Goal: Task Accomplishment & Management: Complete application form

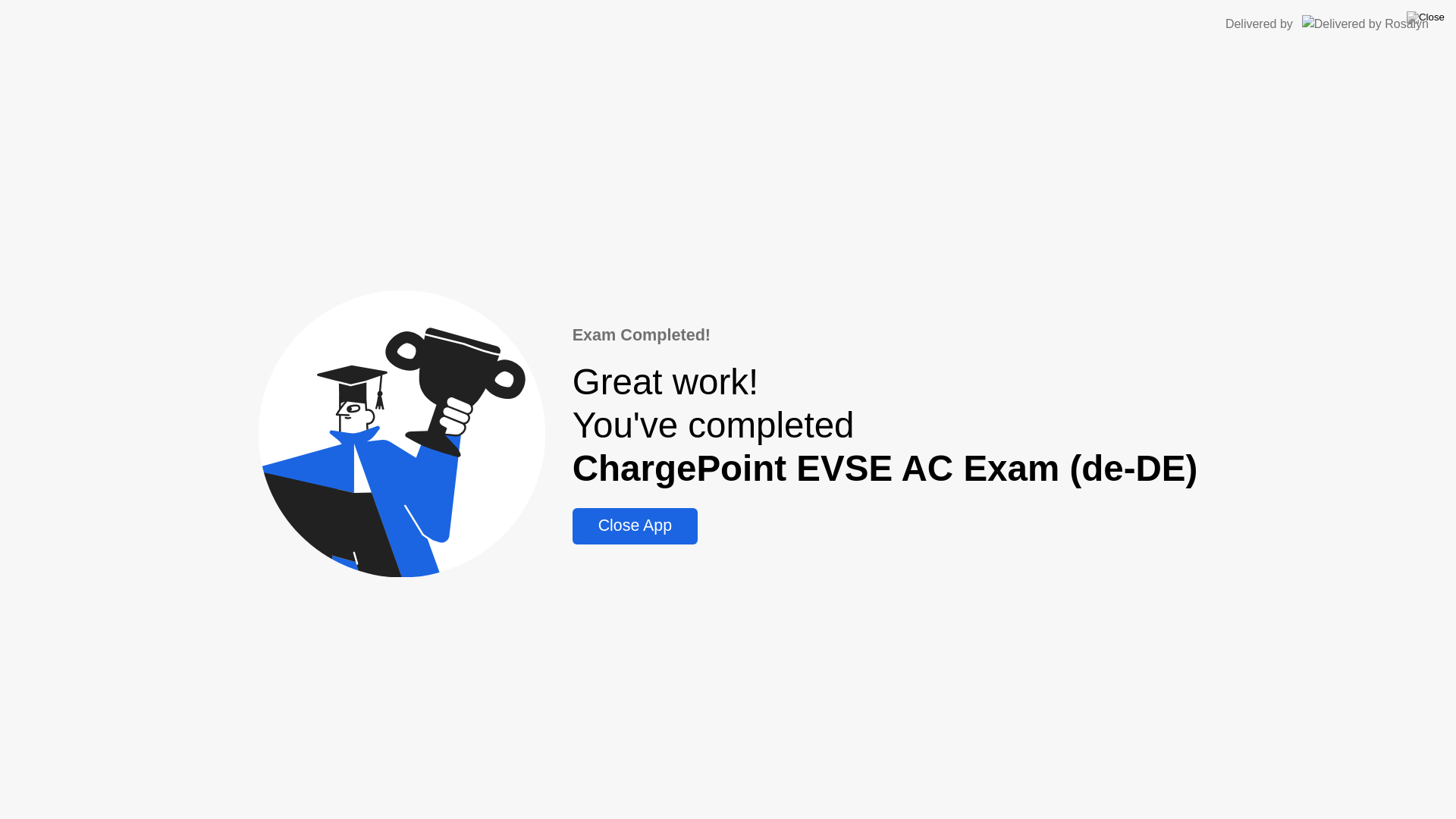
click at [647, 528] on div "Close App" at bounding box center [635, 526] width 116 height 19
